Goal: Information Seeking & Learning: Learn about a topic

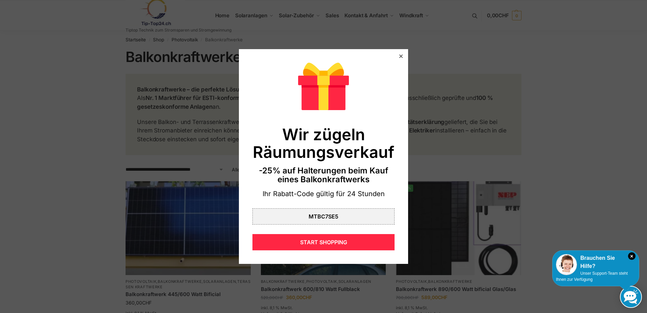
click at [398, 57] on div at bounding box center [401, 56] width 6 height 6
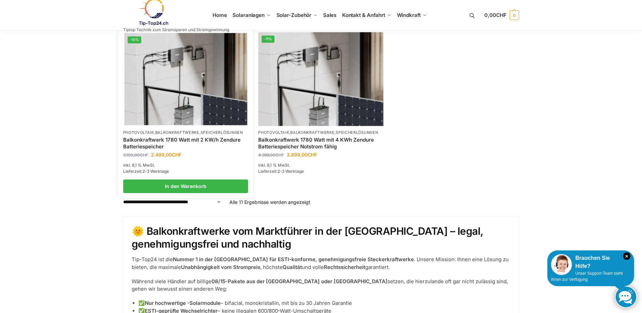
scroll to position [643, 0]
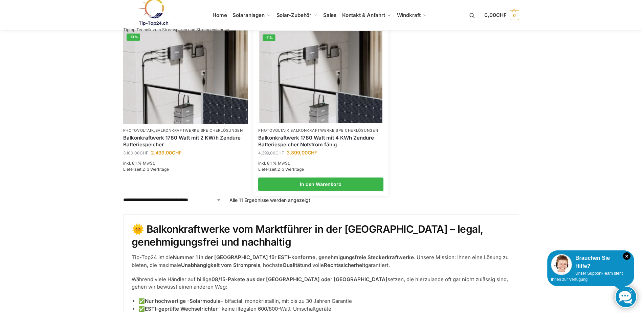
click at [315, 140] on link "Balkonkraftwerk 1780 Watt mit 4 KWh Zendure Batteriespeicher Notstrom fähig" at bounding box center [320, 140] width 125 height 13
click at [323, 107] on img at bounding box center [320, 77] width 123 height 92
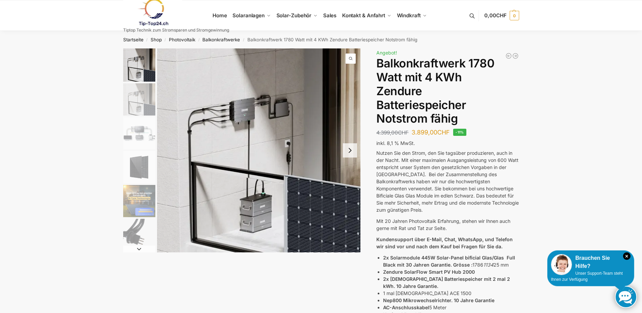
click at [397, 93] on h1 "Balkonkraftwerk 1780 Watt mit 4 KWh Zendure Batteriespeicher Notstrom fähig" at bounding box center [447, 91] width 142 height 69
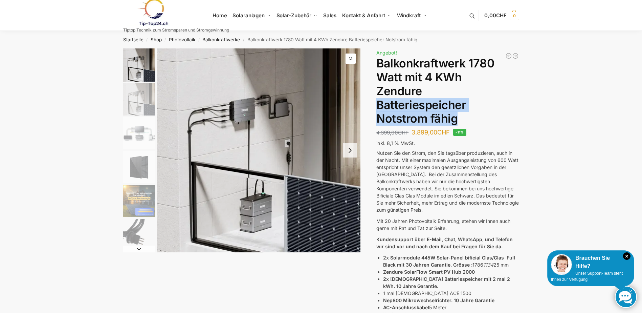
drag, startPoint x: 397, startPoint y: 93, endPoint x: 376, endPoint y: 107, distance: 25.3
click at [376, 107] on div "Beschreibung Zusätzliche Informationen 4.399,00 CHF Ursprünglicher Preis war: 4…" at bounding box center [321, 279] width 424 height 463
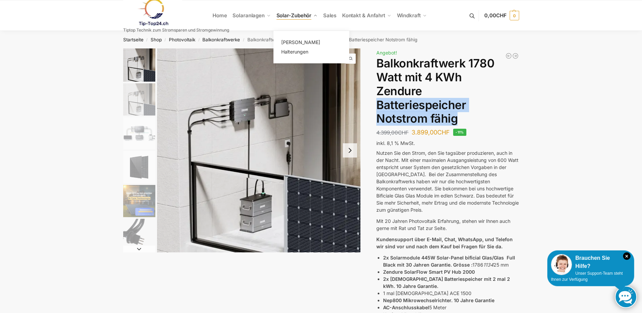
copy h1 "Batteriespeicher Notstrom fähig"
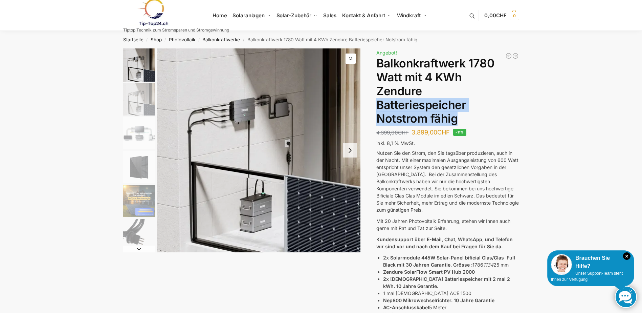
click at [483, 117] on h1 "Balkonkraftwerk 1780 Watt mit 4 KWh Zendure Batteriespeicher Notstrom fähig" at bounding box center [447, 91] width 142 height 69
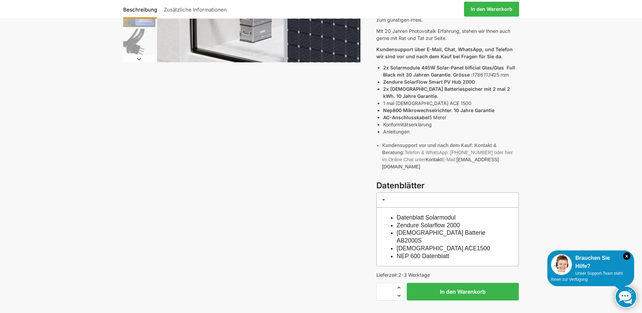
scroll to position [271, 0]
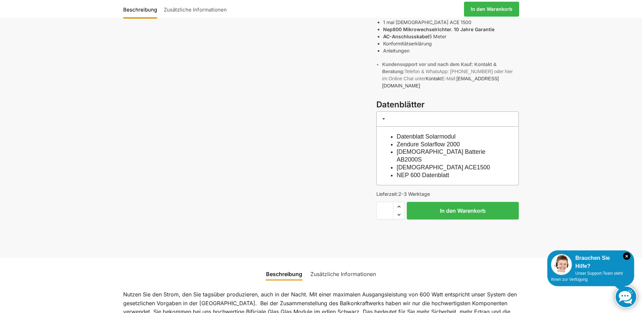
click at [436, 148] on link "[DEMOGRAPHIC_DATA] Batterie AB2000S" at bounding box center [441, 155] width 89 height 15
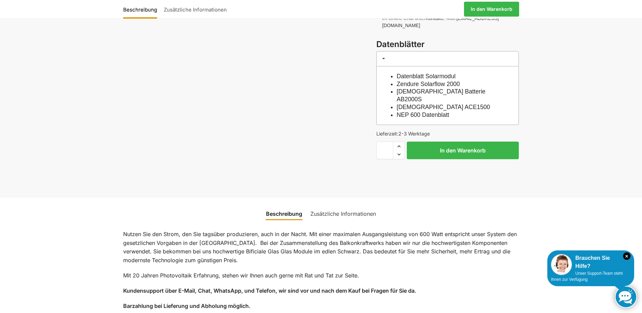
scroll to position [406, 0]
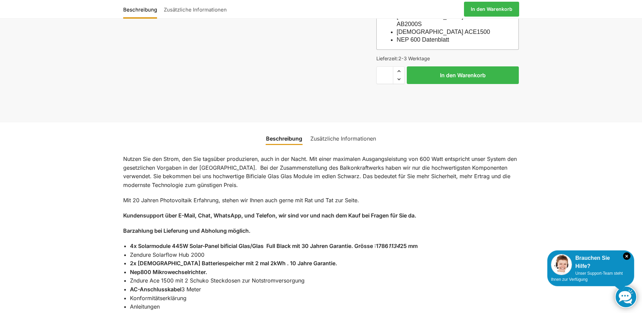
click at [336, 130] on link "Zusätzliche Informationen" at bounding box center [343, 138] width 74 height 16
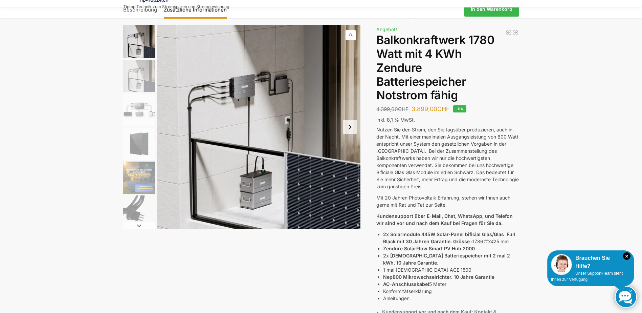
scroll to position [10, 0]
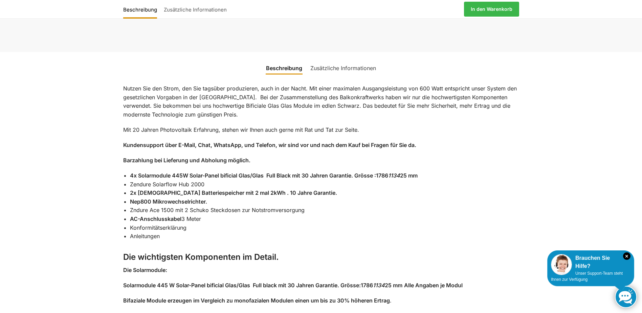
scroll to position [338, 0]
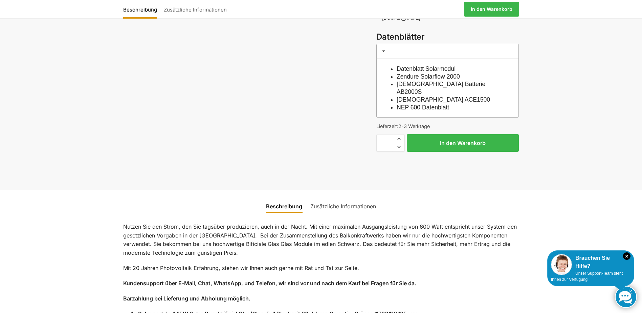
click at [444, 81] on link "[DEMOGRAPHIC_DATA] Batterie AB2000S" at bounding box center [441, 88] width 89 height 15
